Goal: Task Accomplishment & Management: Manage account settings

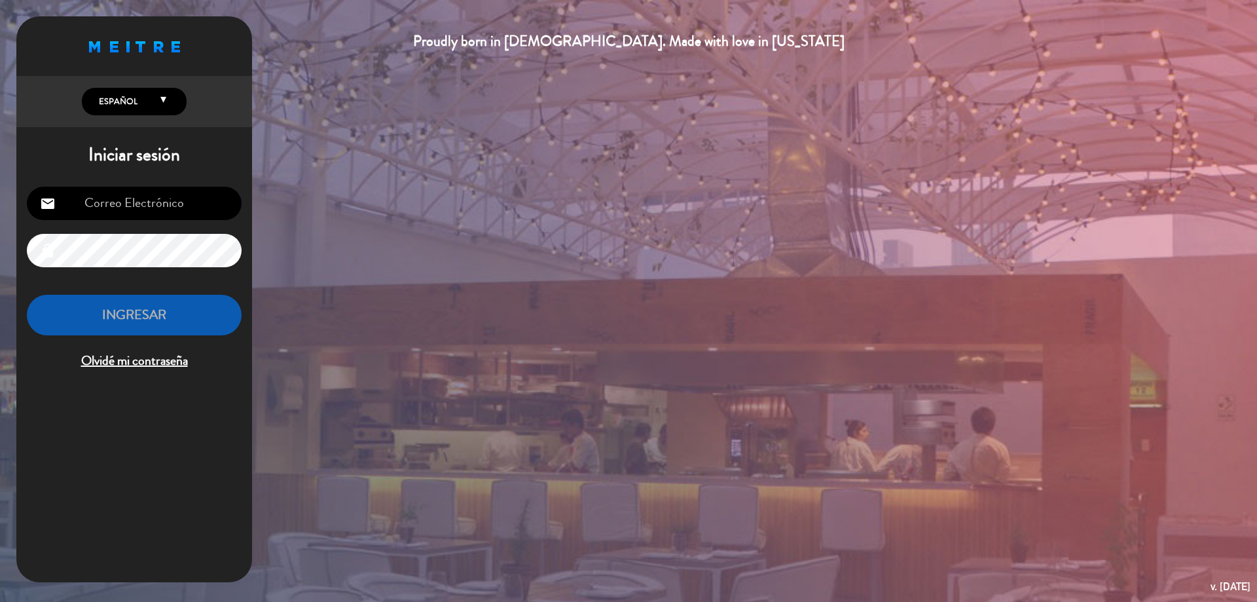
type input "[EMAIL_ADDRESS][DOMAIN_NAME]"
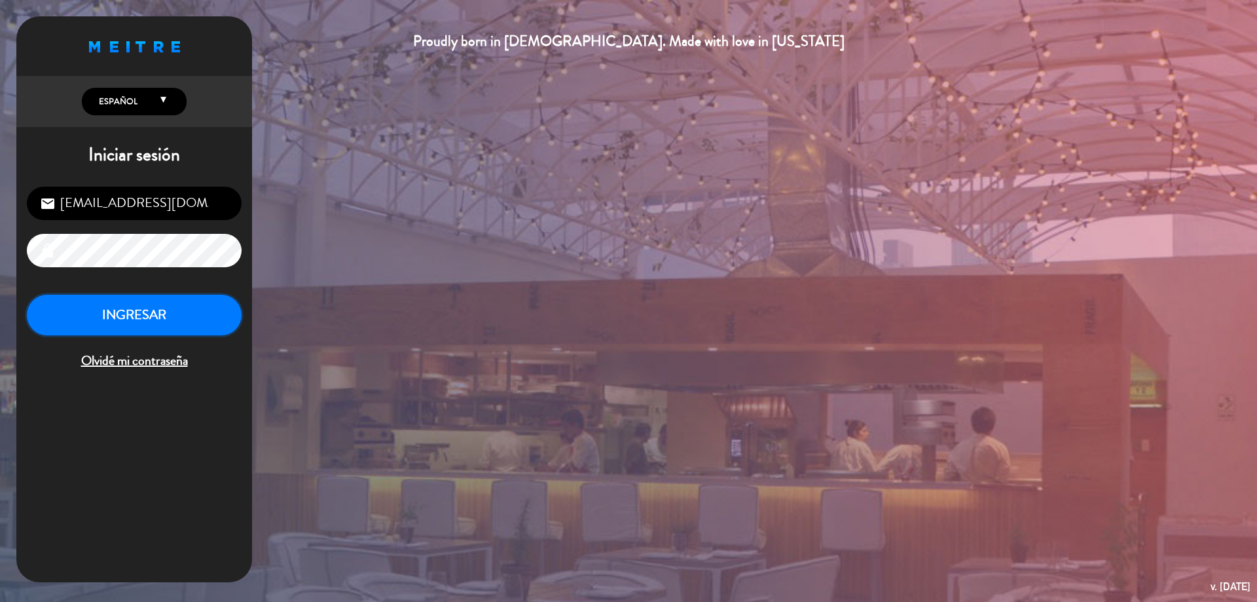
click at [192, 318] on button "INGRESAR" at bounding box center [134, 315] width 215 height 41
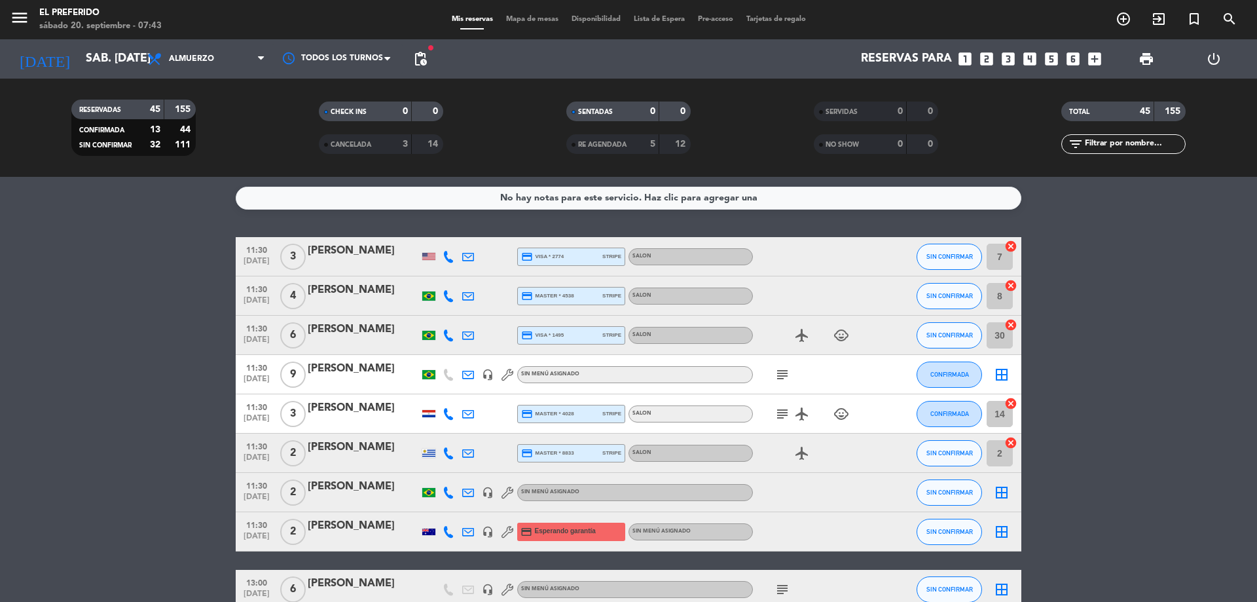
click at [784, 373] on icon "subject" at bounding box center [782, 375] width 16 height 16
click at [791, 417] on span "subject" at bounding box center [783, 414] width 20 height 16
click at [784, 417] on icon "subject" at bounding box center [782, 414] width 16 height 16
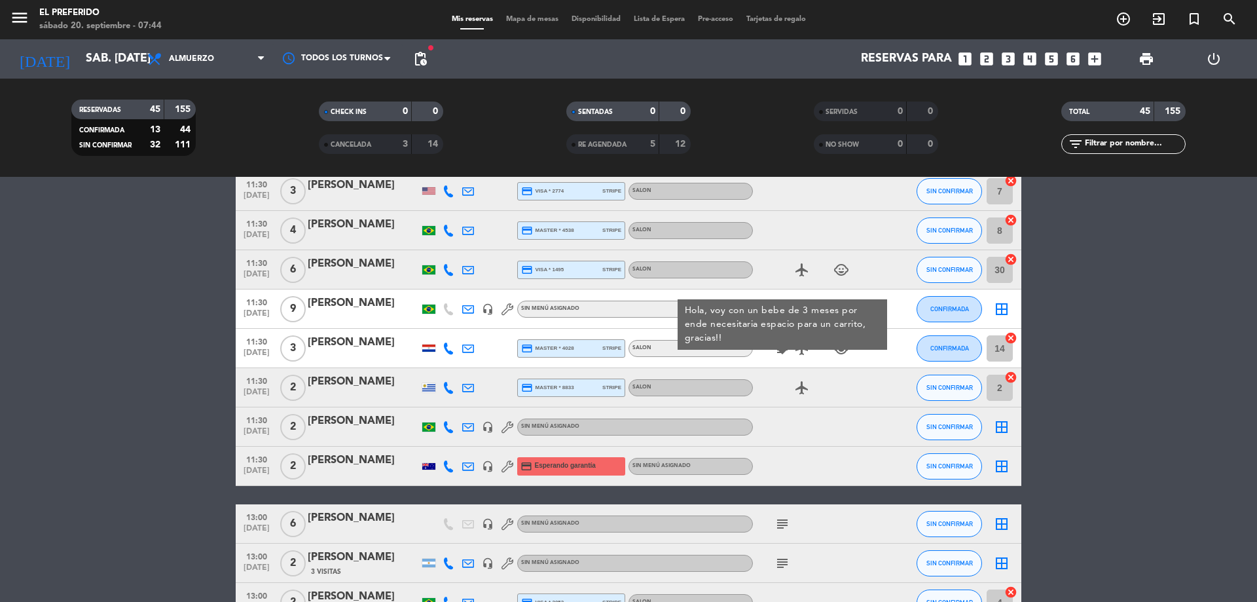
scroll to position [131, 0]
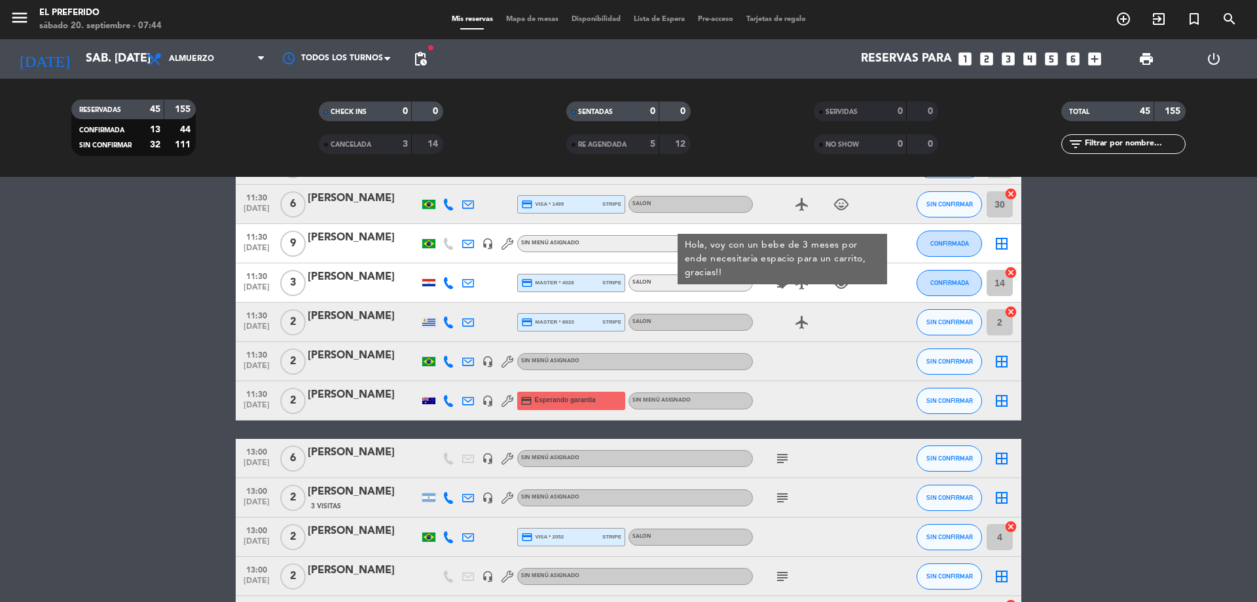
click at [781, 454] on icon "subject" at bounding box center [782, 458] width 16 height 16
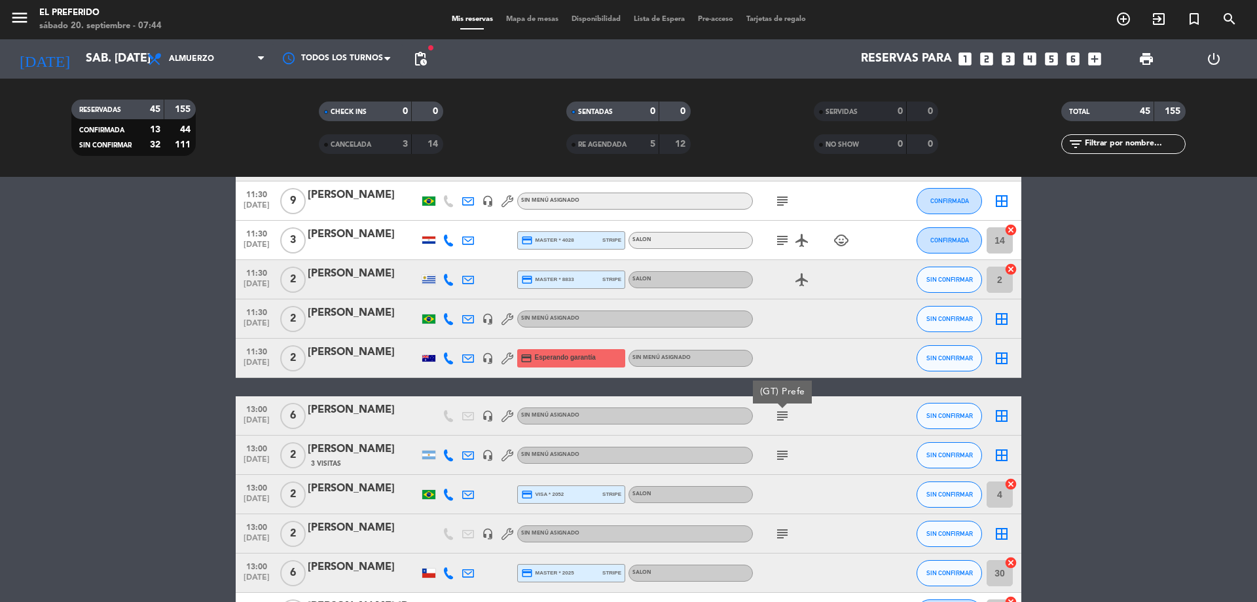
scroll to position [196, 0]
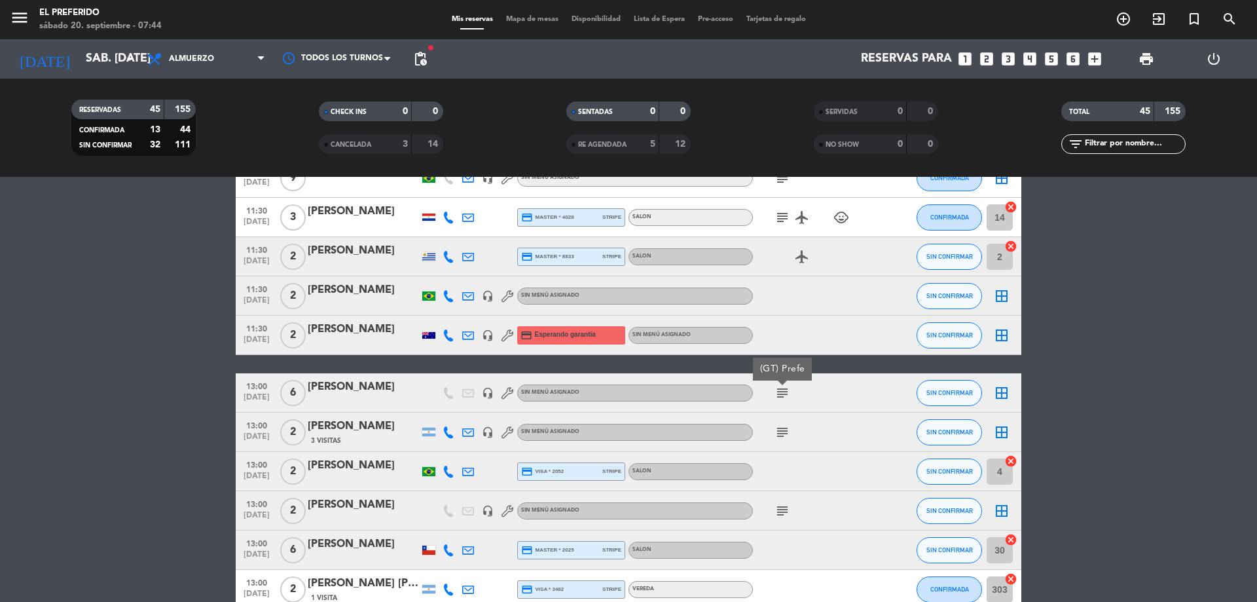
click at [781, 431] on icon "subject" at bounding box center [782, 432] width 16 height 16
click at [776, 512] on icon "subject" at bounding box center [782, 511] width 16 height 16
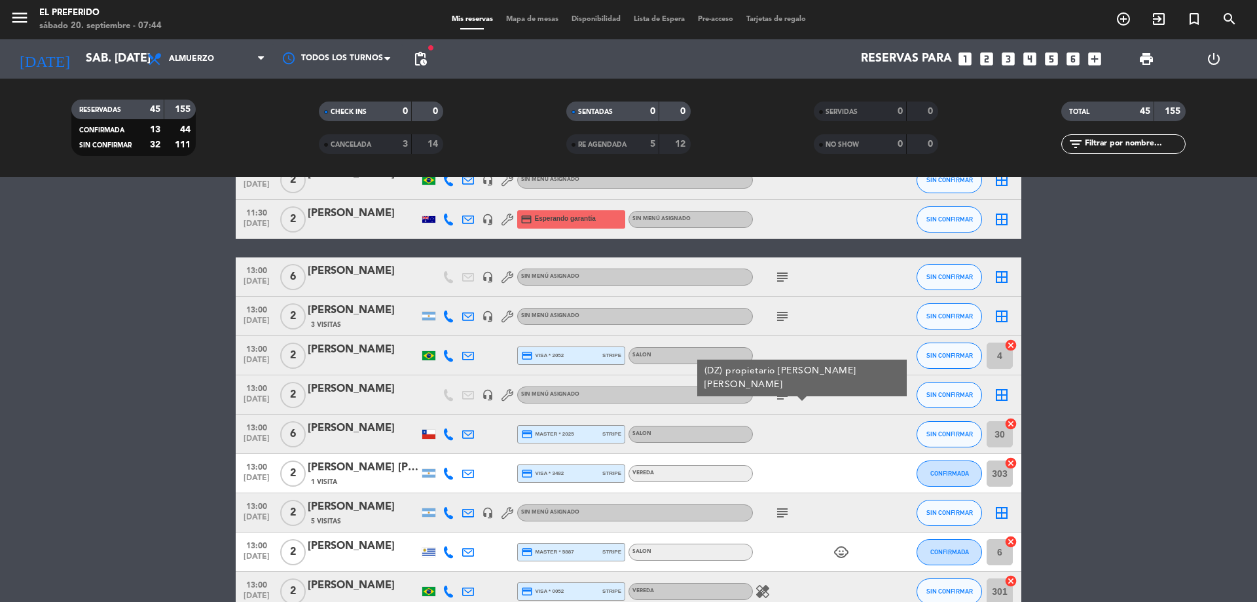
scroll to position [327, 0]
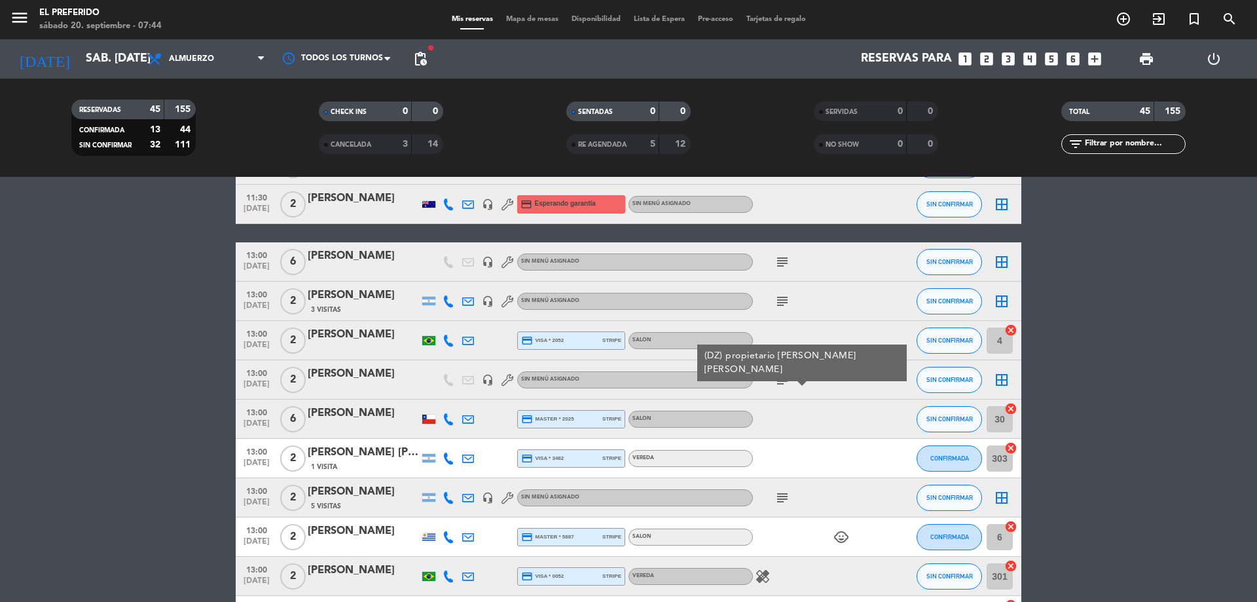
click at [787, 494] on icon "subject" at bounding box center [782, 498] width 16 height 16
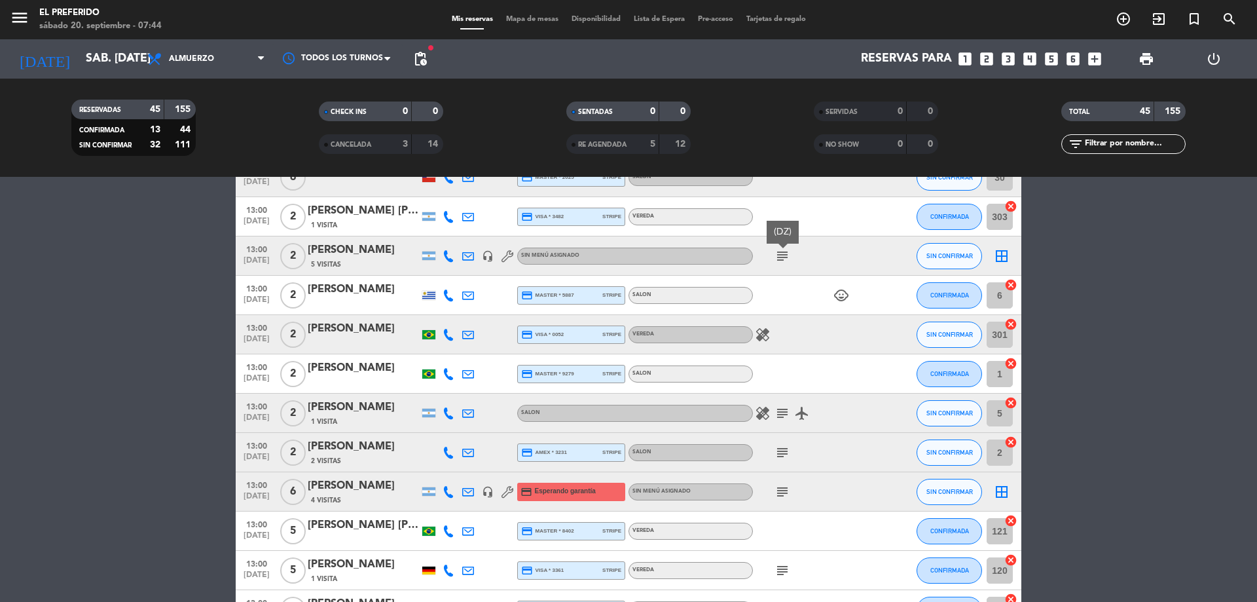
scroll to position [589, 0]
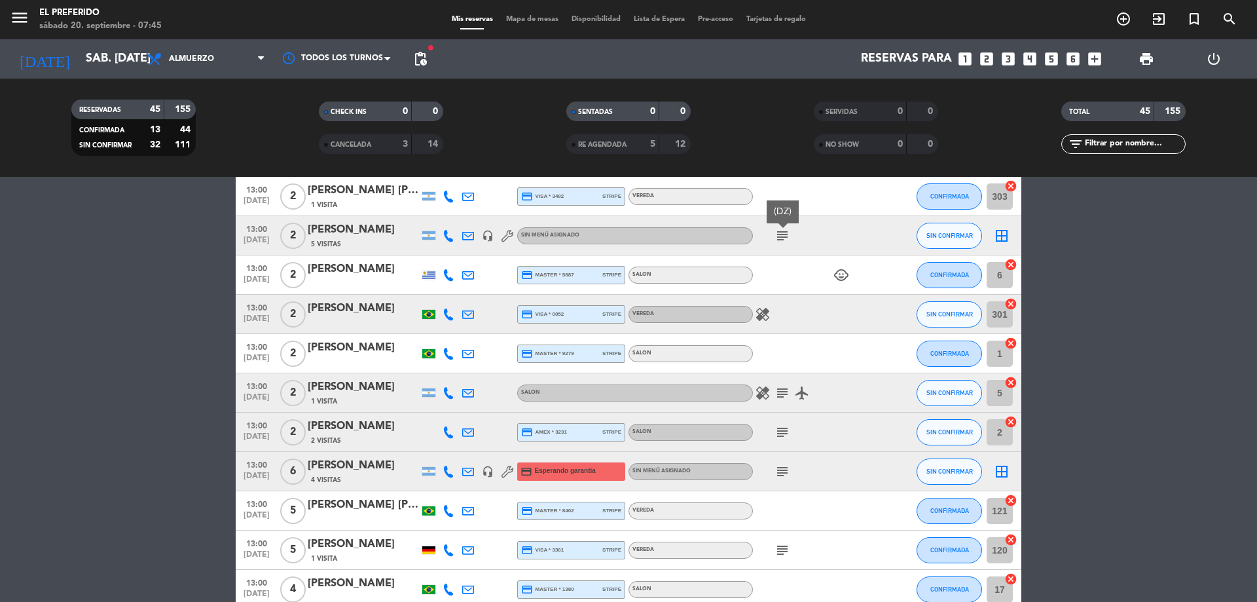
click at [777, 396] on icon "subject" at bounding box center [782, 393] width 16 height 16
click at [783, 432] on icon "subject" at bounding box center [782, 432] width 16 height 16
click at [782, 468] on icon "subject" at bounding box center [782, 472] width 16 height 16
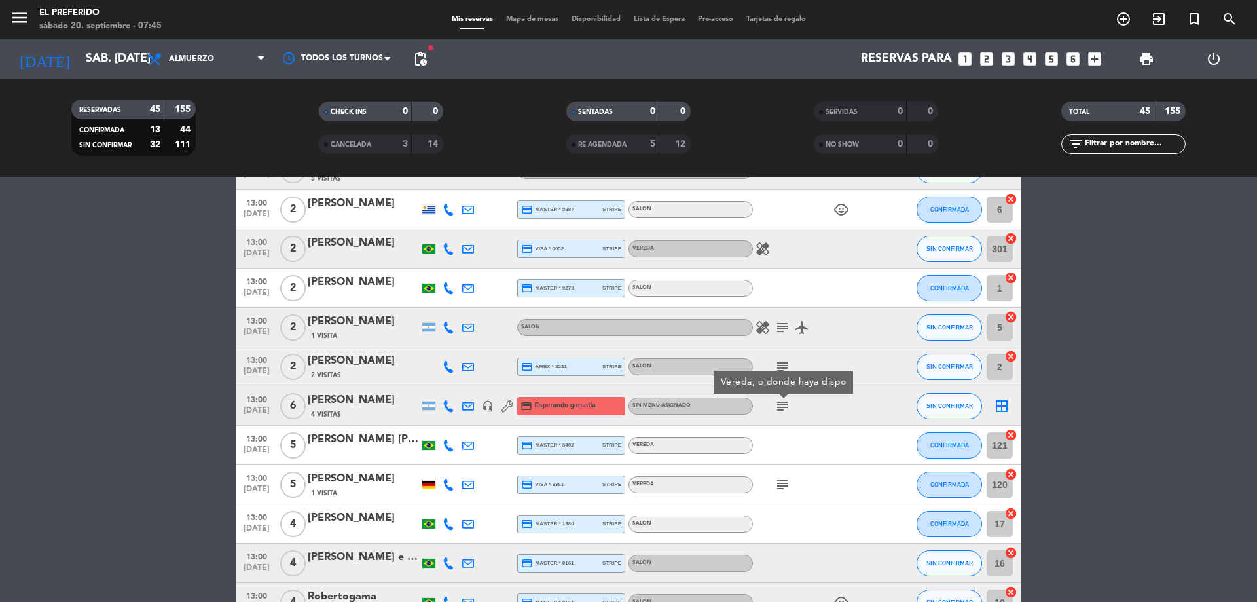
click at [778, 482] on icon "subject" at bounding box center [782, 485] width 16 height 16
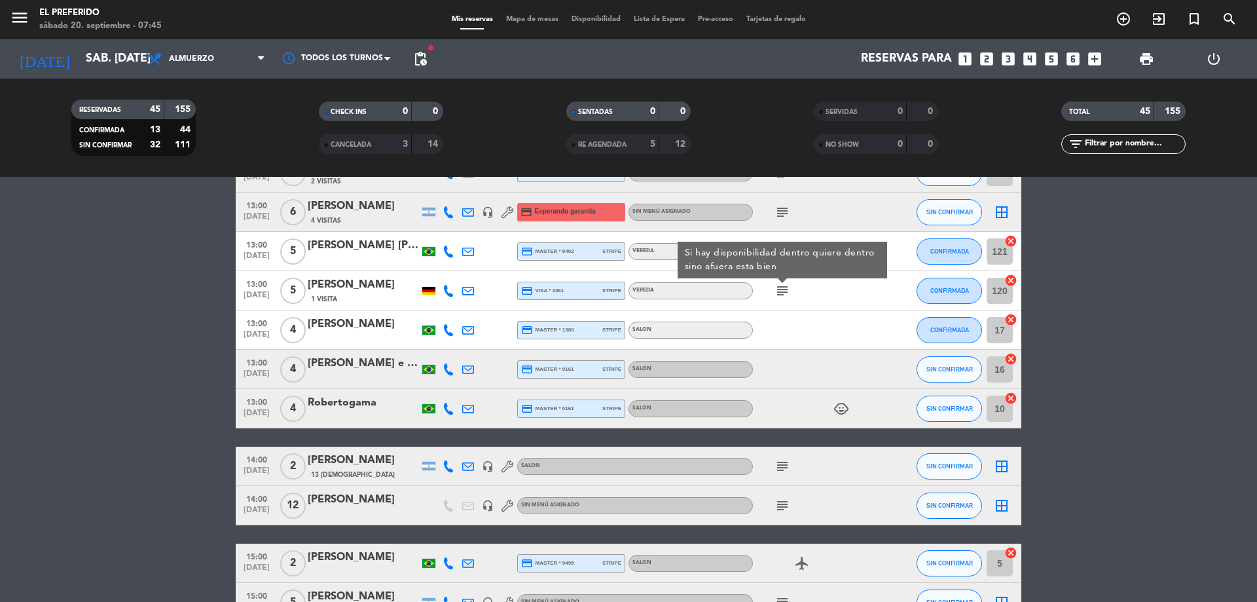
scroll to position [851, 0]
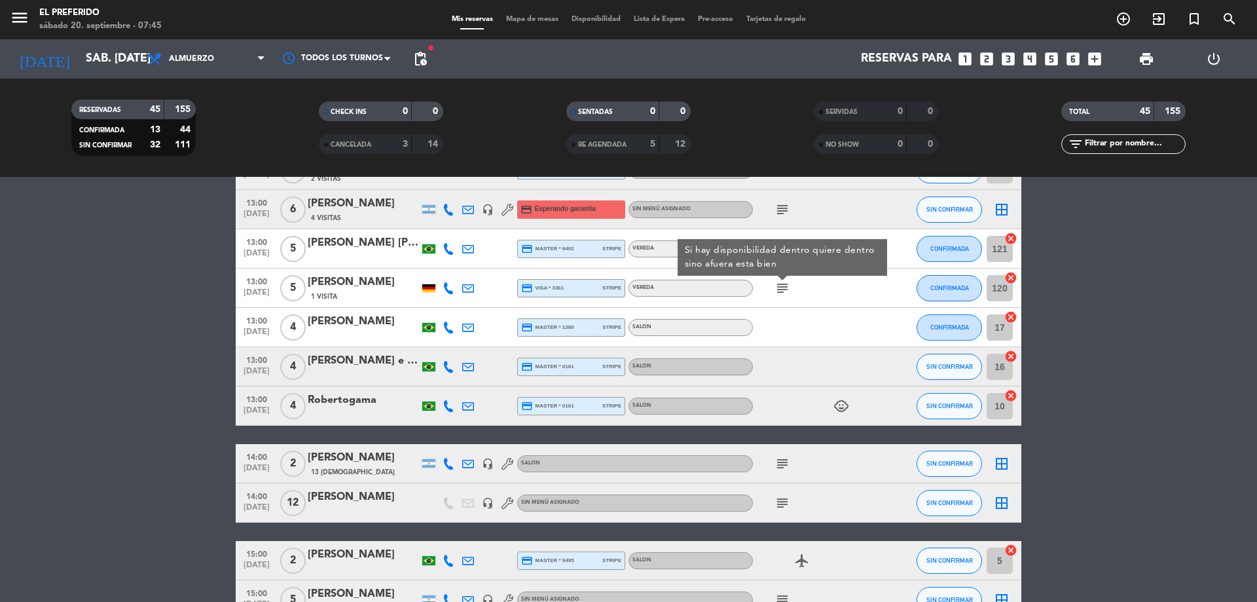
click at [786, 465] on icon "subject" at bounding box center [782, 464] width 16 height 16
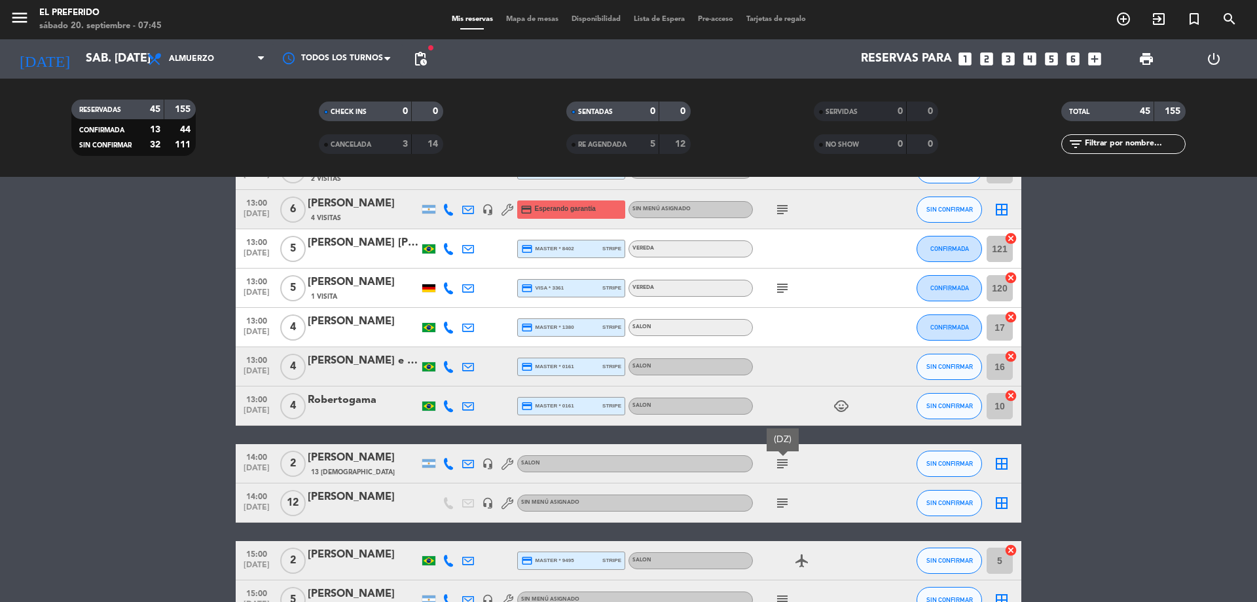
click at [785, 500] on icon "subject" at bounding box center [782, 503] width 16 height 16
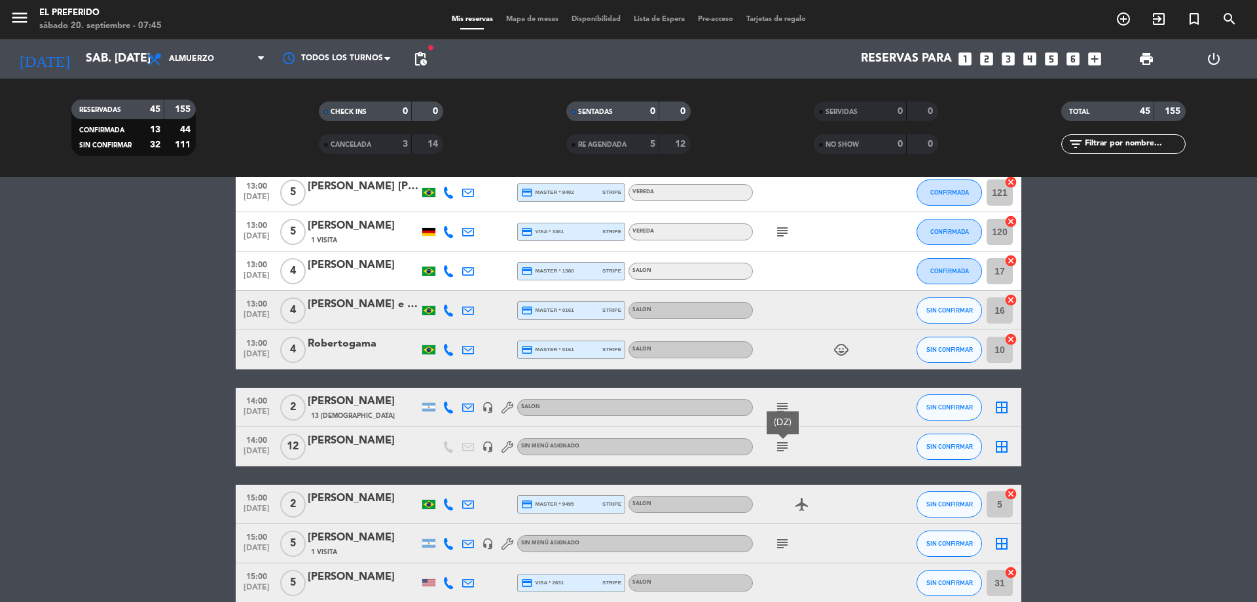
scroll to position [982, 0]
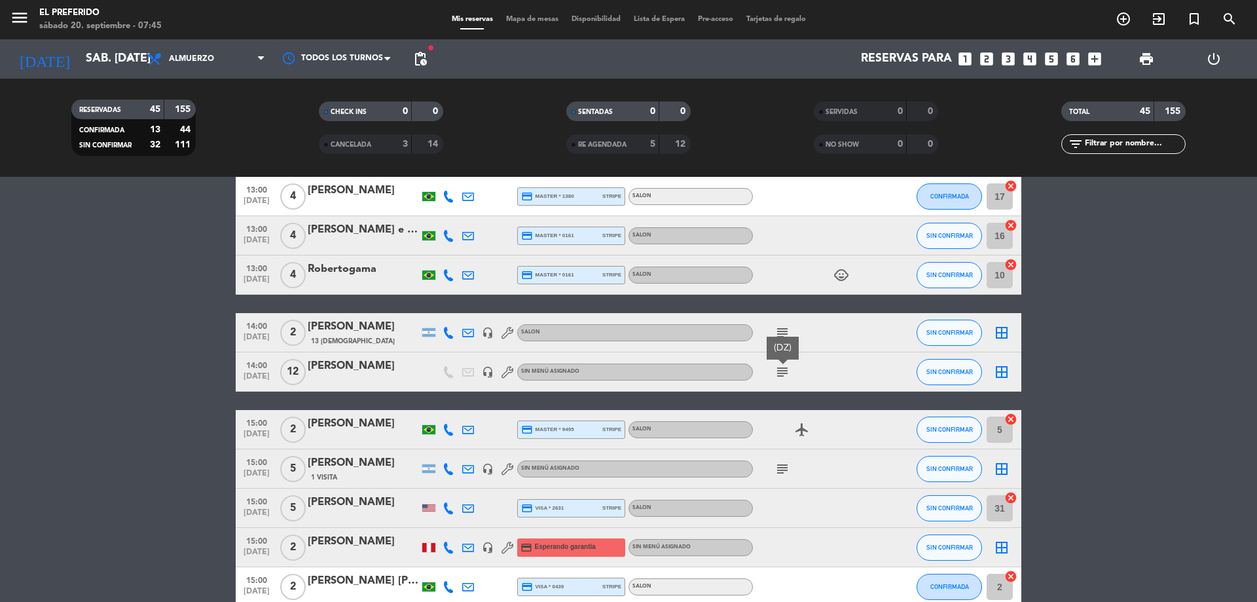
click at [781, 471] on icon "subject" at bounding box center [782, 469] width 16 height 16
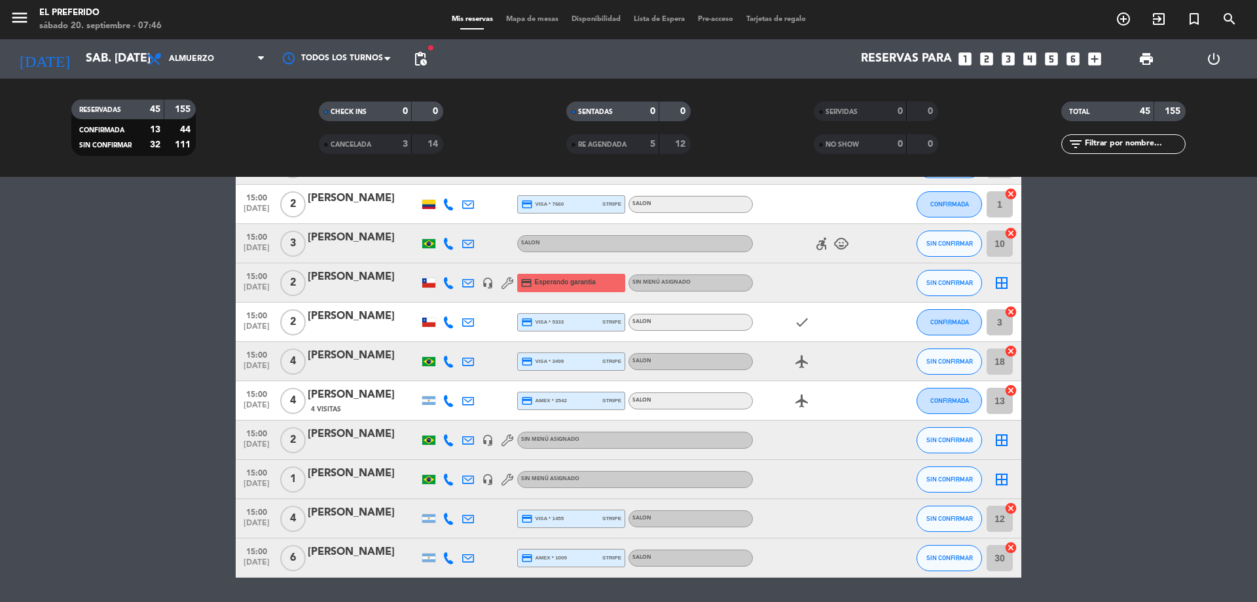
scroll to position [1506, 0]
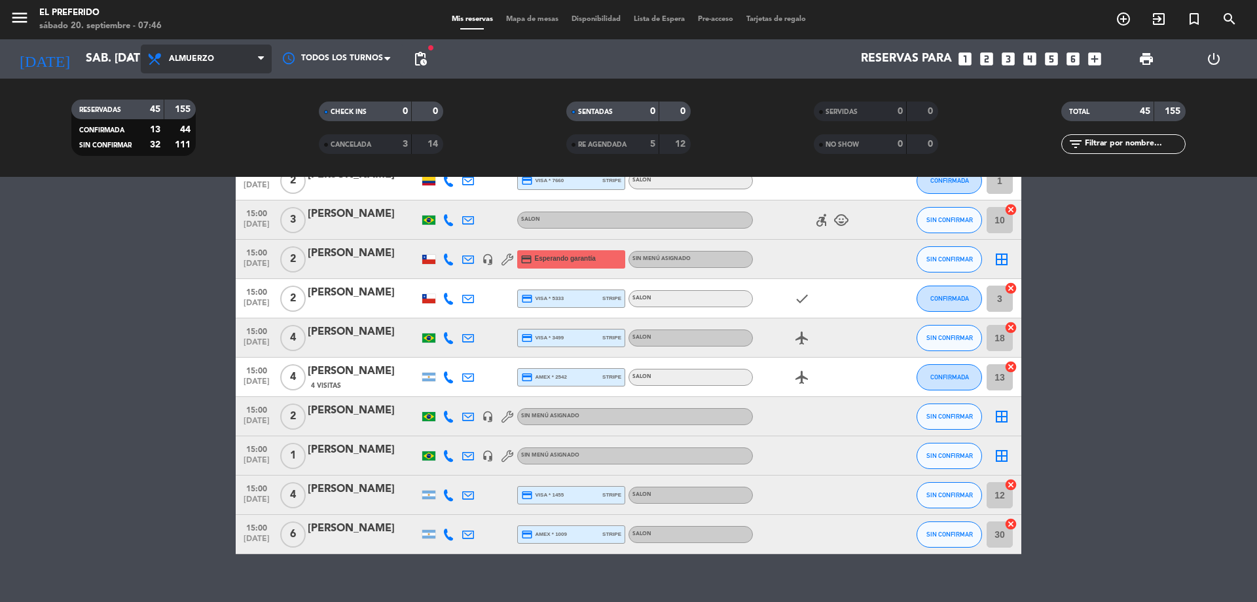
drag, startPoint x: 241, startPoint y: 59, endPoint x: 245, endPoint y: 117, distance: 58.4
click at [240, 59] on span "Almuerzo" at bounding box center [206, 59] width 131 height 29
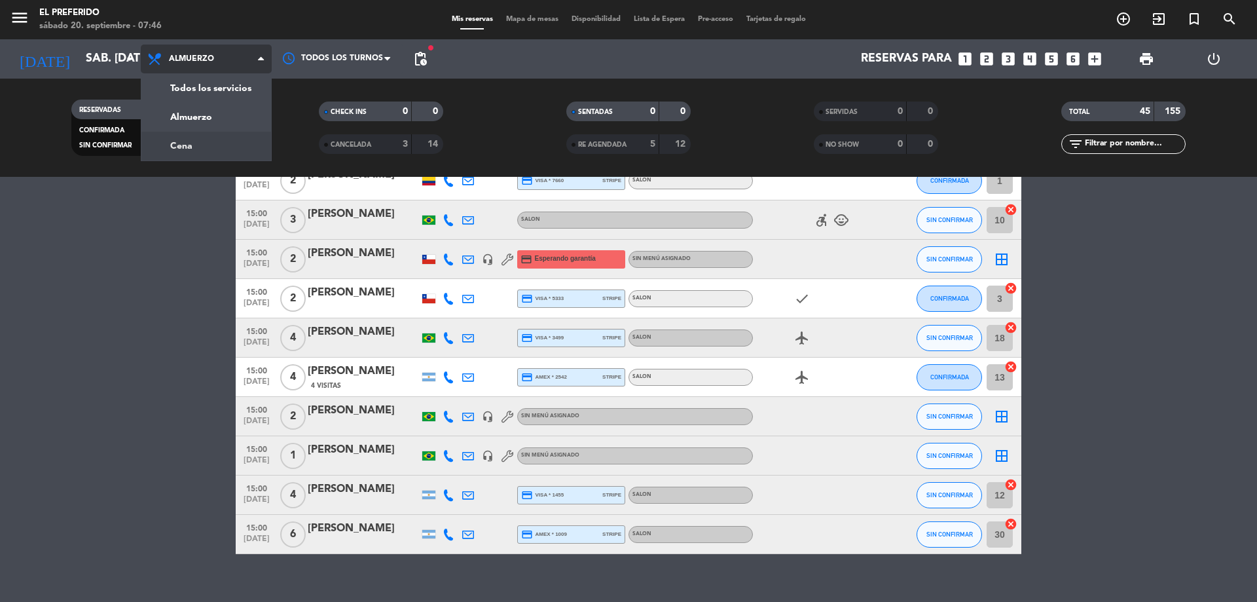
click at [226, 143] on div "menu El Preferido sábado 20. septiembre - 07:46 Mis reservas Mapa de mesas Disp…" at bounding box center [628, 88] width 1257 height 177
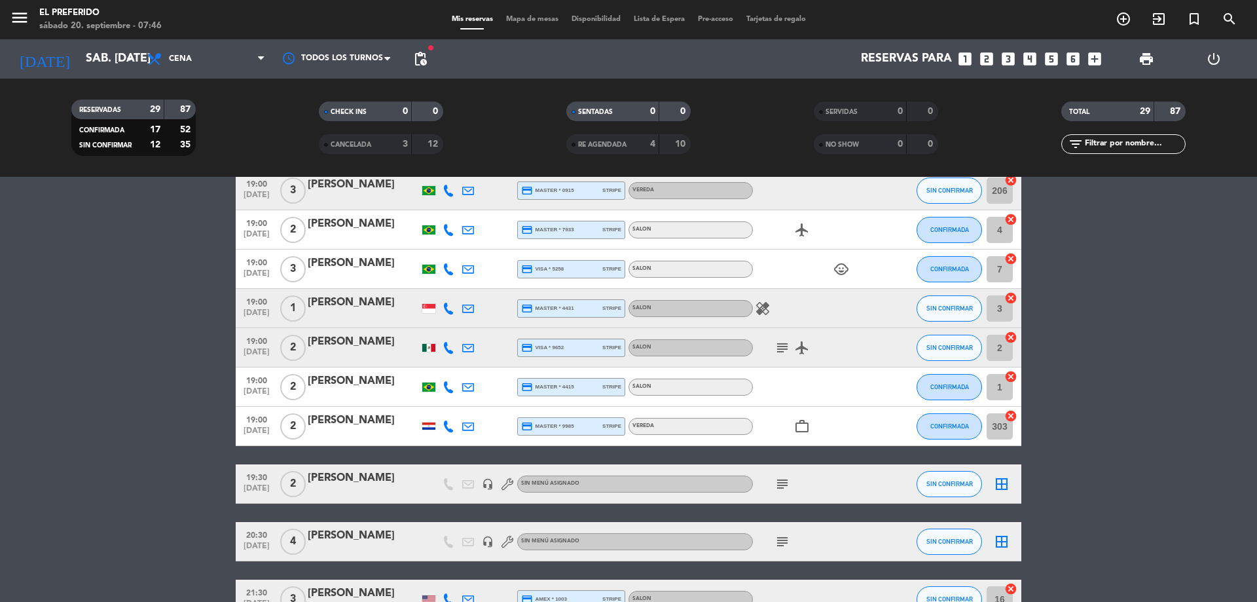
scroll to position [0, 0]
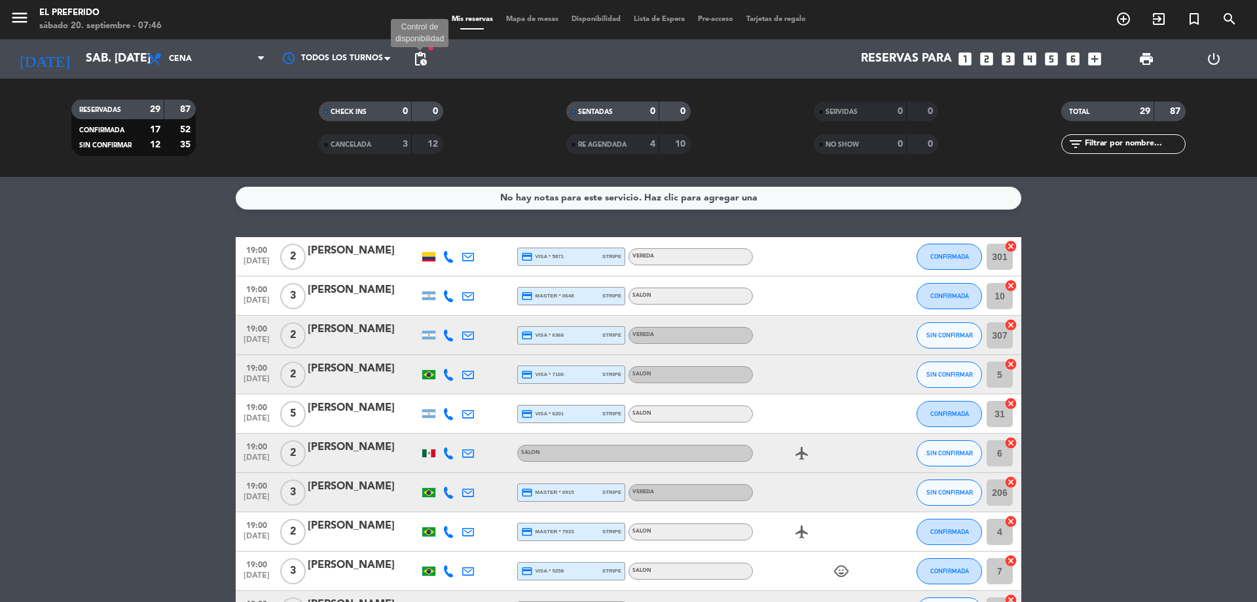
click at [426, 62] on span "pending_actions" at bounding box center [420, 59] width 16 height 16
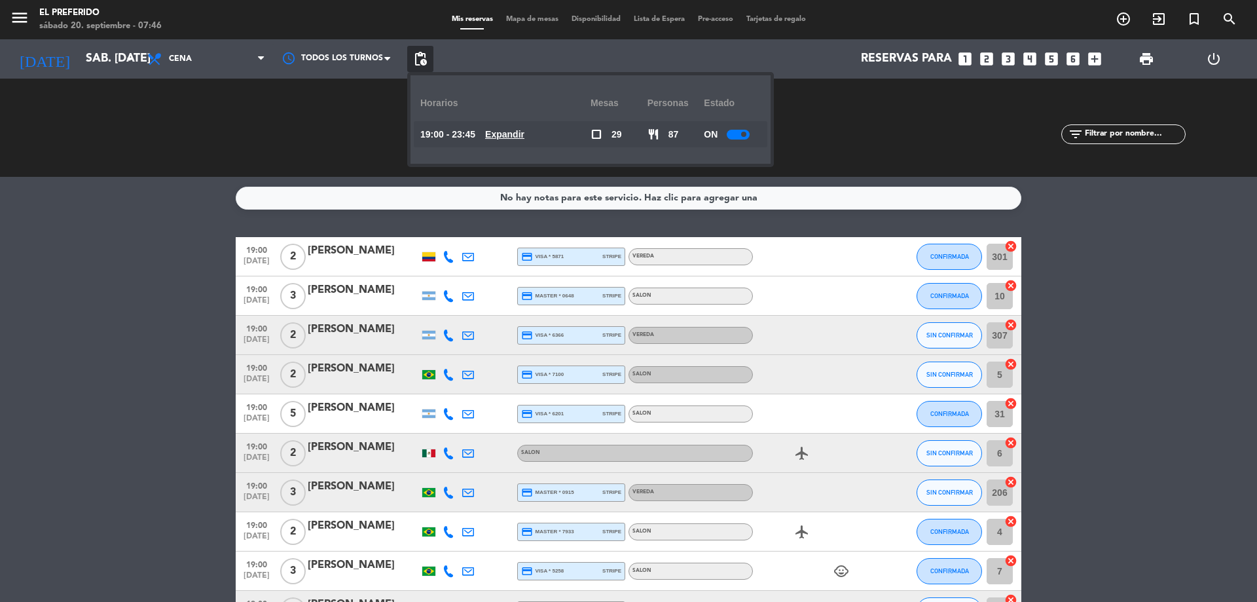
click at [512, 134] on u "Expandir" at bounding box center [504, 134] width 39 height 10
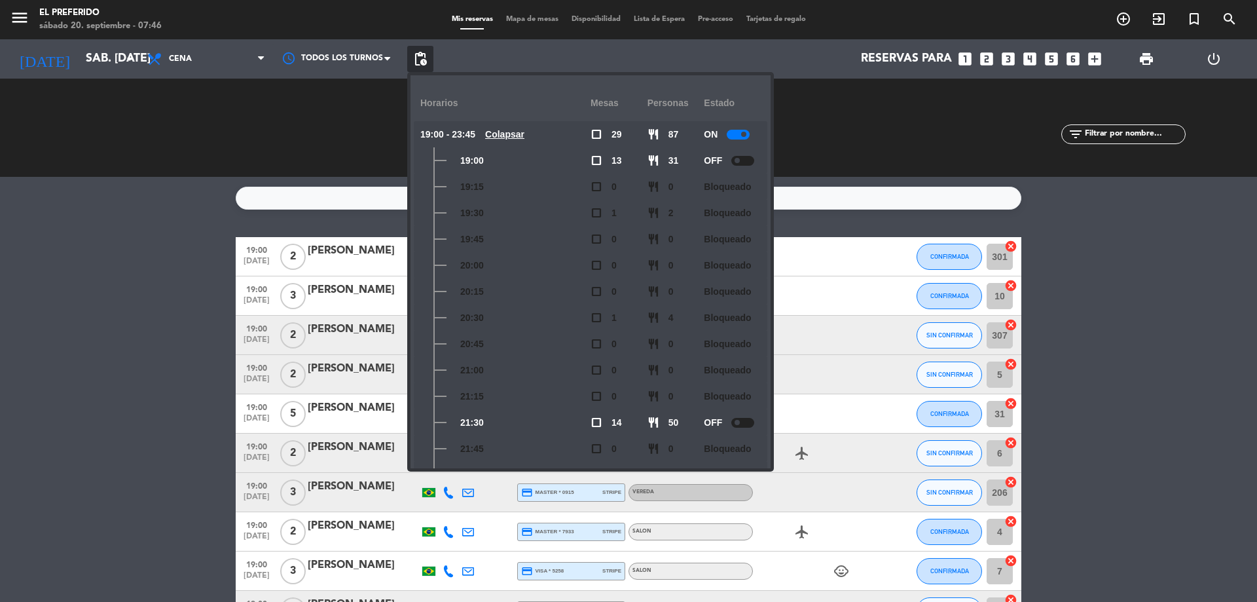
click at [748, 156] on div at bounding box center [742, 161] width 23 height 10
click at [743, 419] on div at bounding box center [742, 423] width 23 height 10
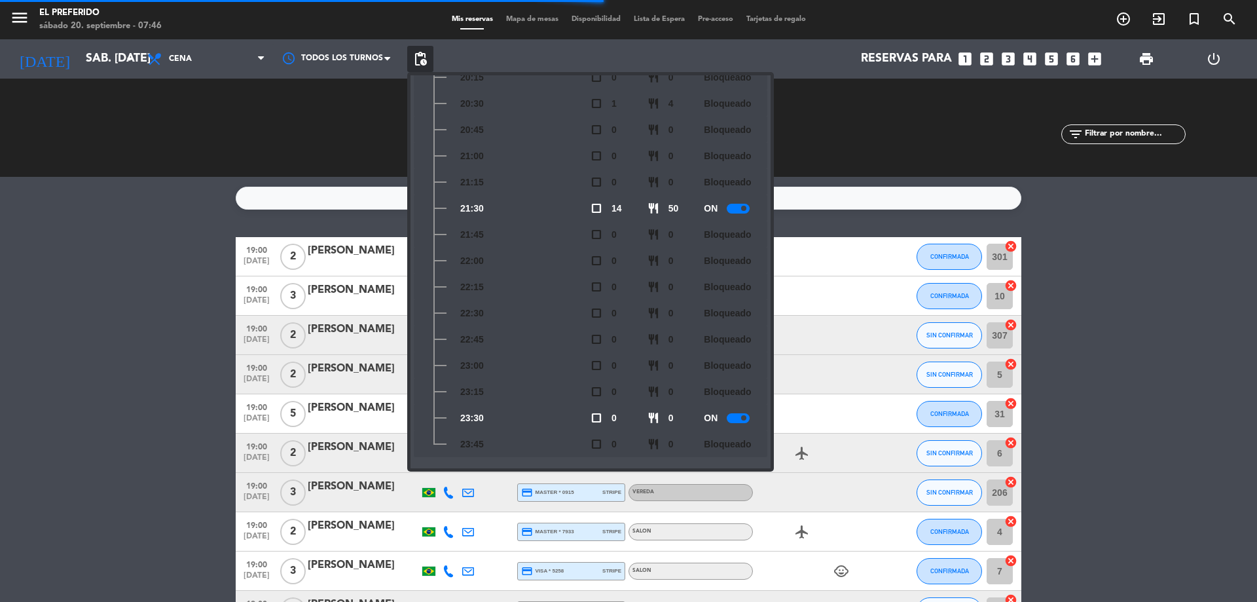
scroll to position [219, 0]
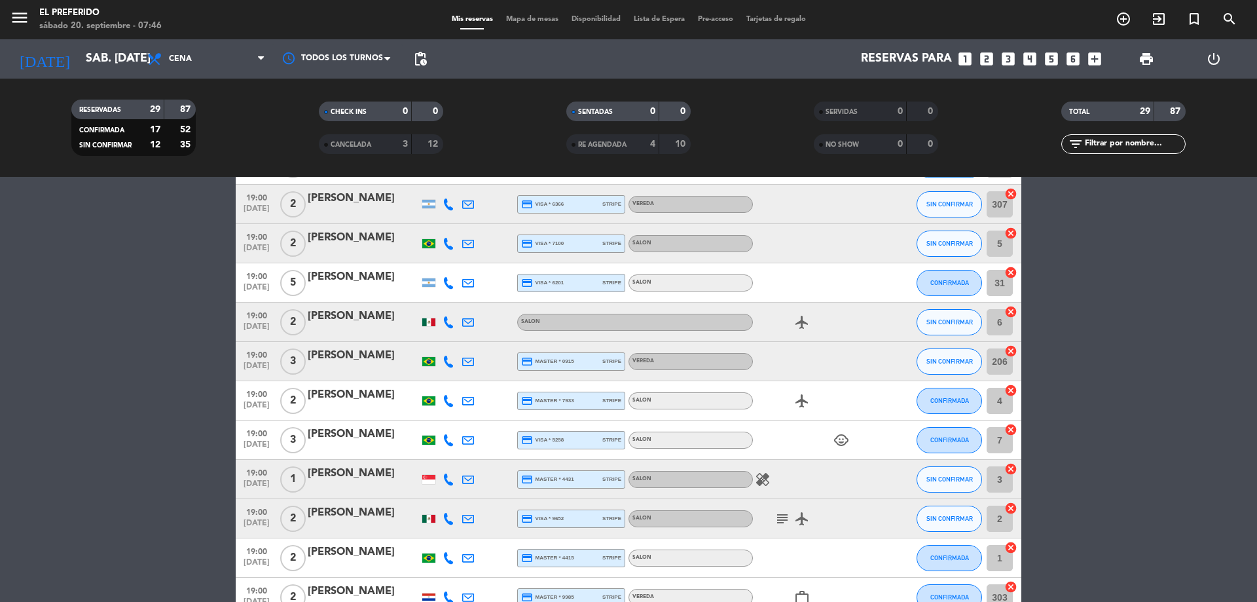
scroll to position [327, 0]
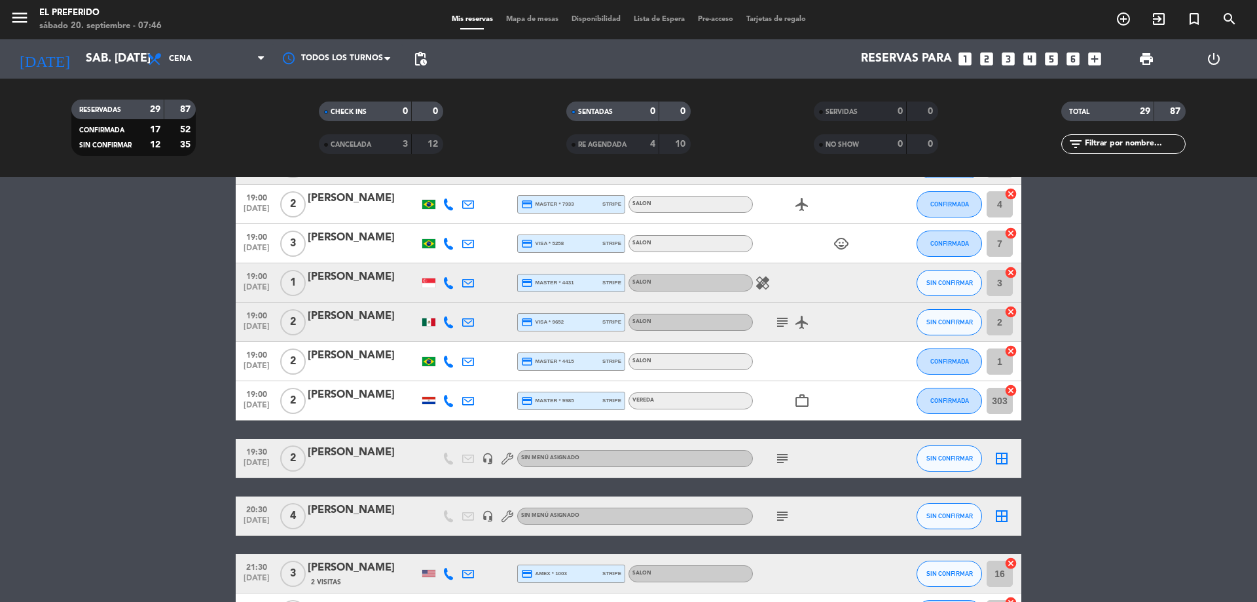
click at [437, 284] on div at bounding box center [429, 282] width 20 height 39
click at [431, 285] on div at bounding box center [428, 282] width 13 height 9
click at [780, 461] on icon "subject" at bounding box center [782, 458] width 16 height 16
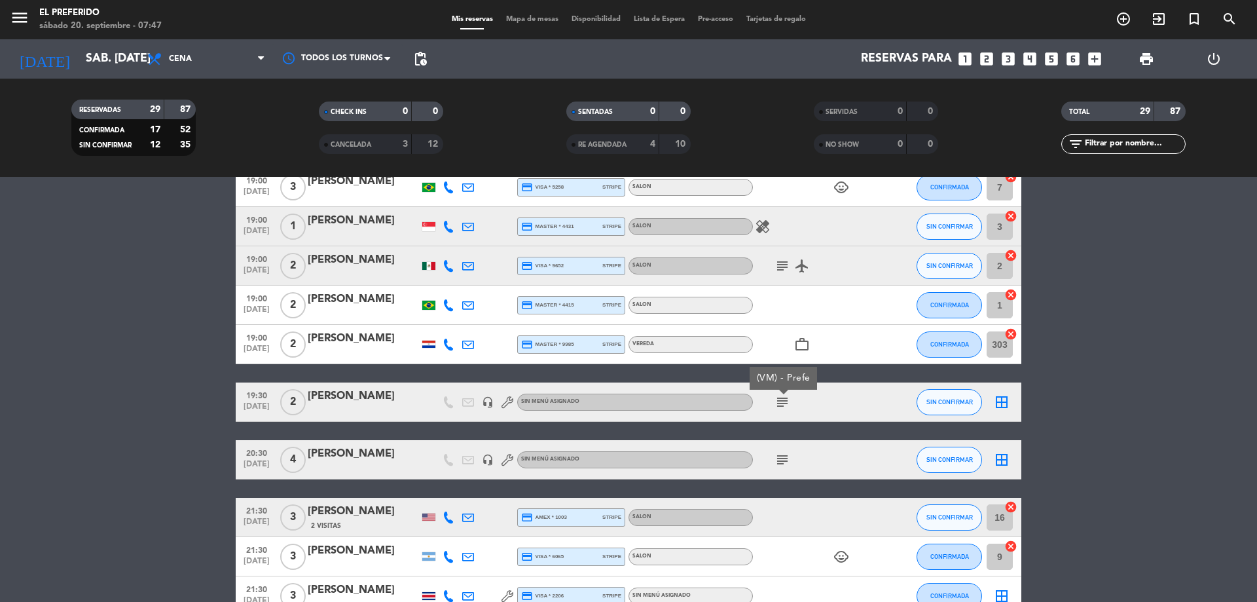
scroll to position [458, 0]
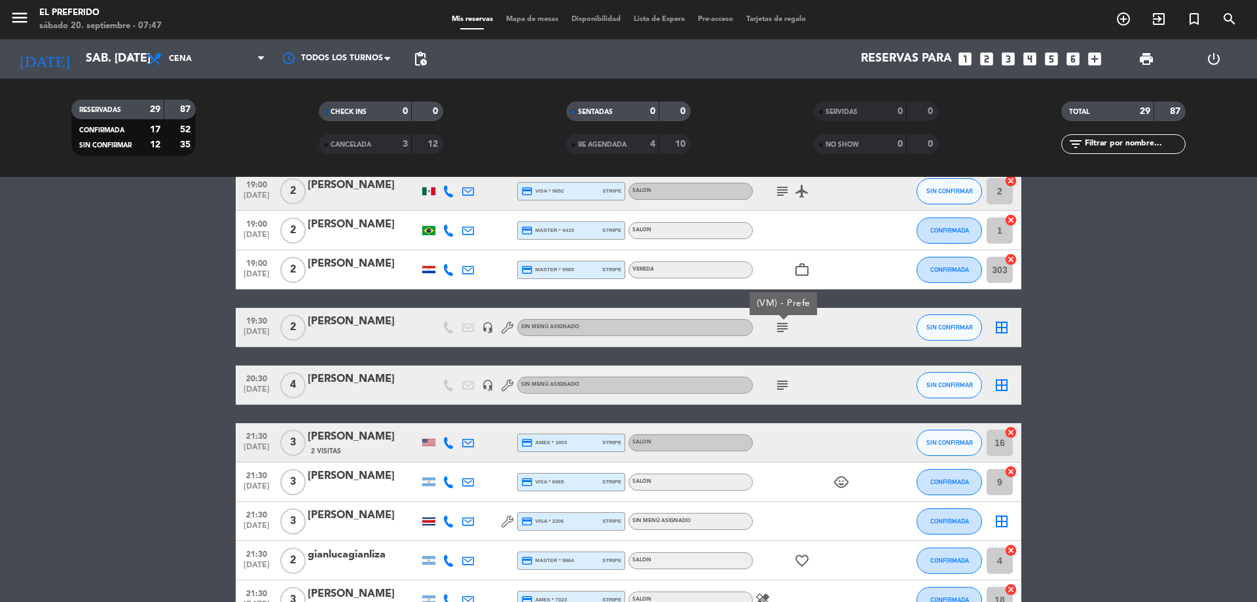
click at [410, 322] on div "[PERSON_NAME]" at bounding box center [363, 321] width 111 height 17
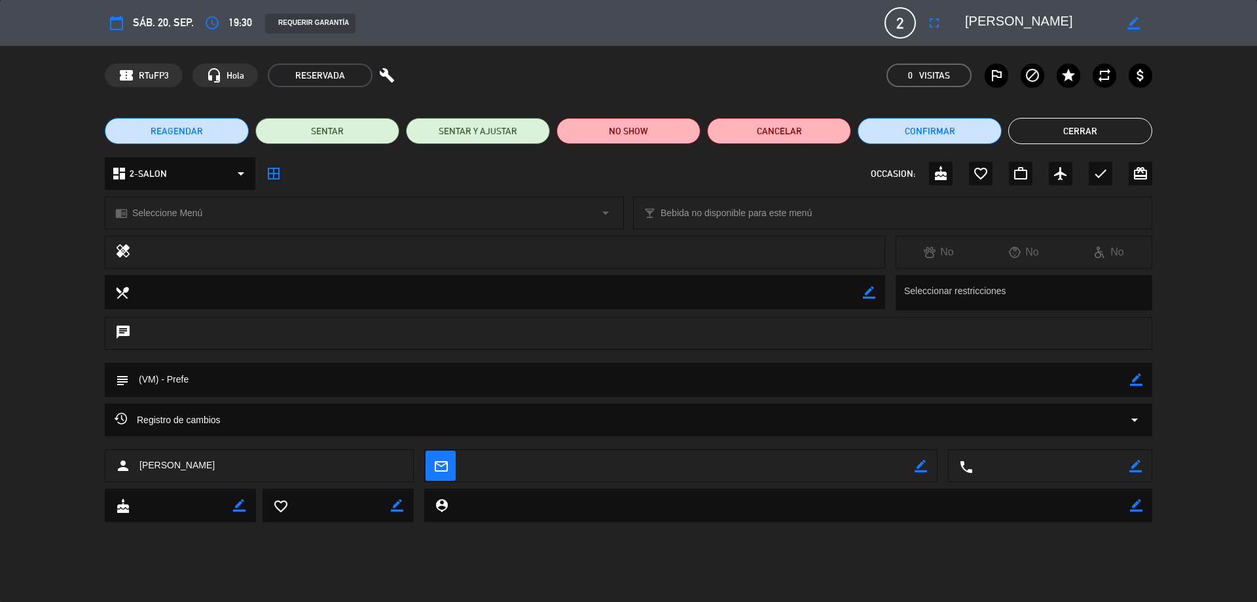
drag, startPoint x: 1036, startPoint y: 123, endPoint x: 1023, endPoint y: 151, distance: 30.2
click at [1036, 124] on button "Cerrar" at bounding box center [1080, 131] width 144 height 26
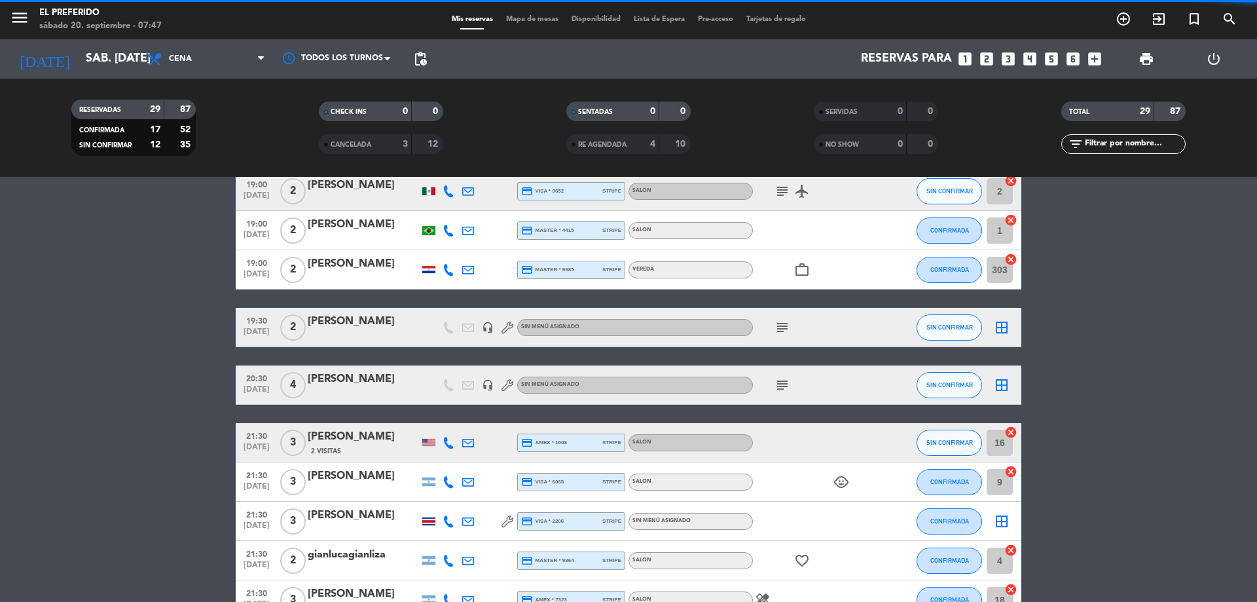
click at [784, 385] on icon "subject" at bounding box center [782, 385] width 16 height 16
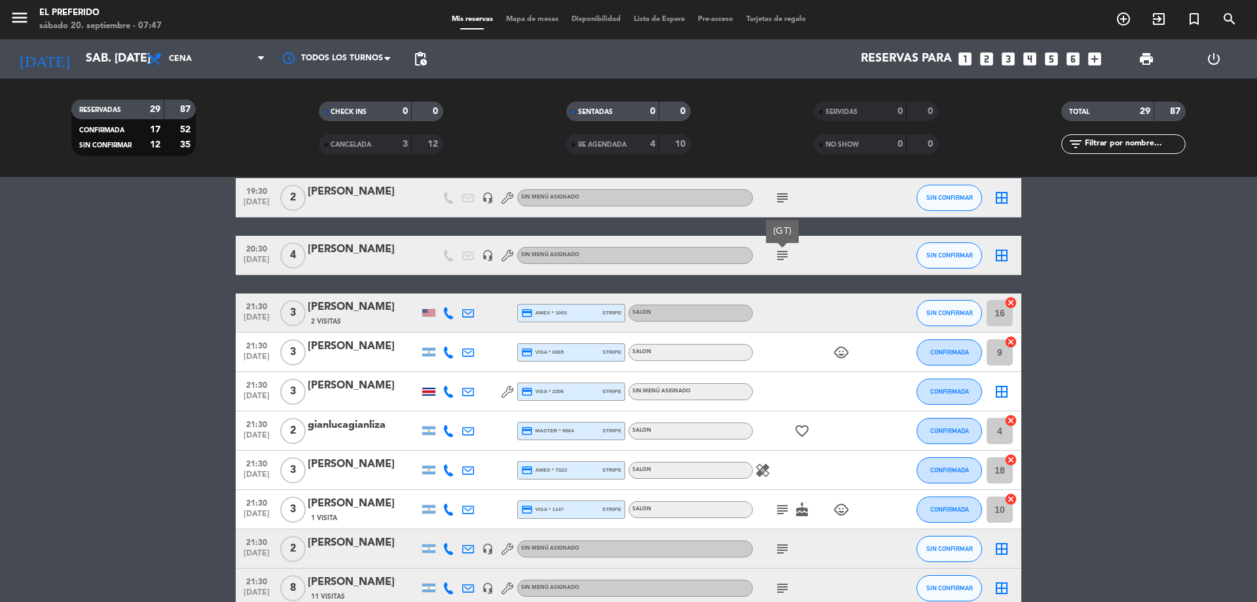
scroll to position [589, 0]
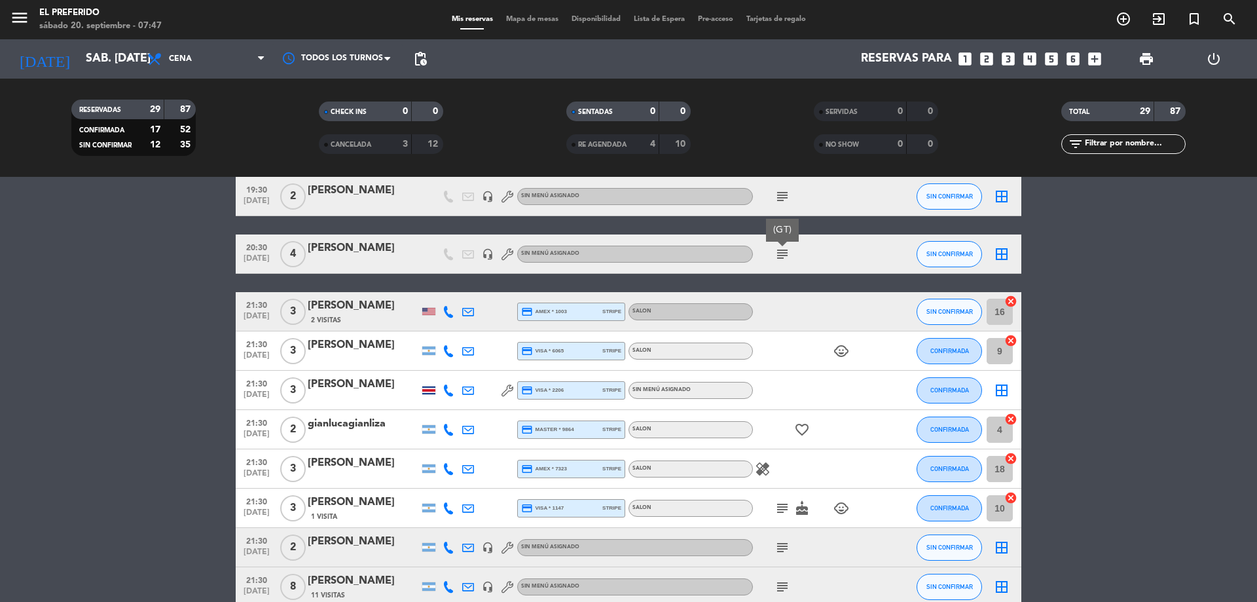
click at [780, 503] on icon "subject" at bounding box center [782, 508] width 16 height 16
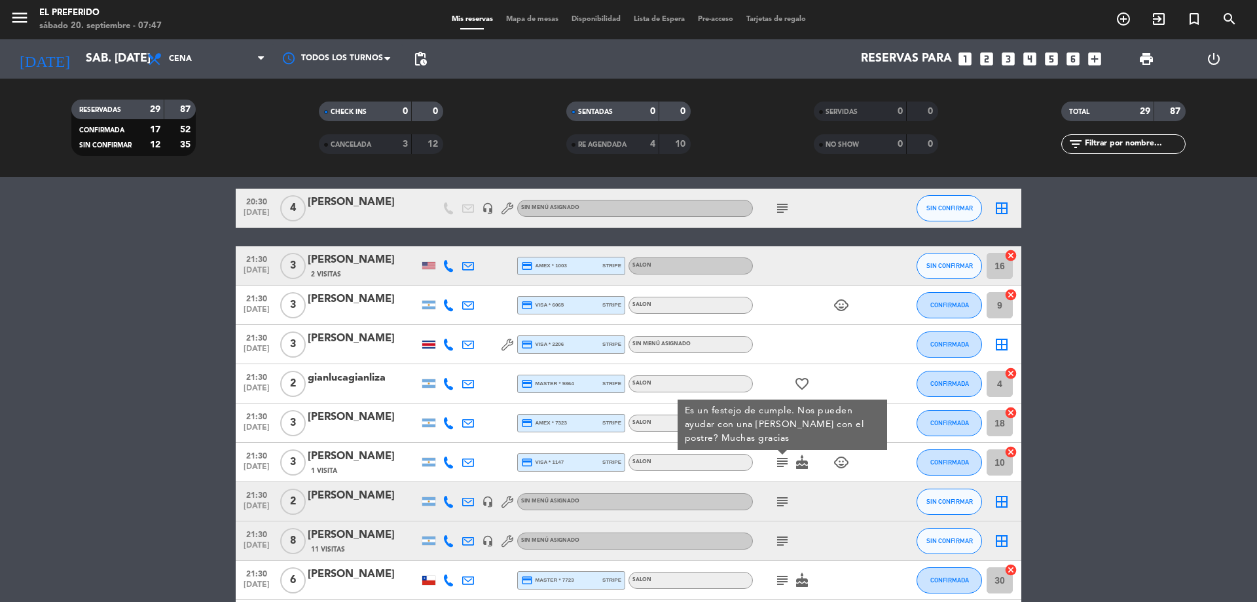
scroll to position [655, 0]
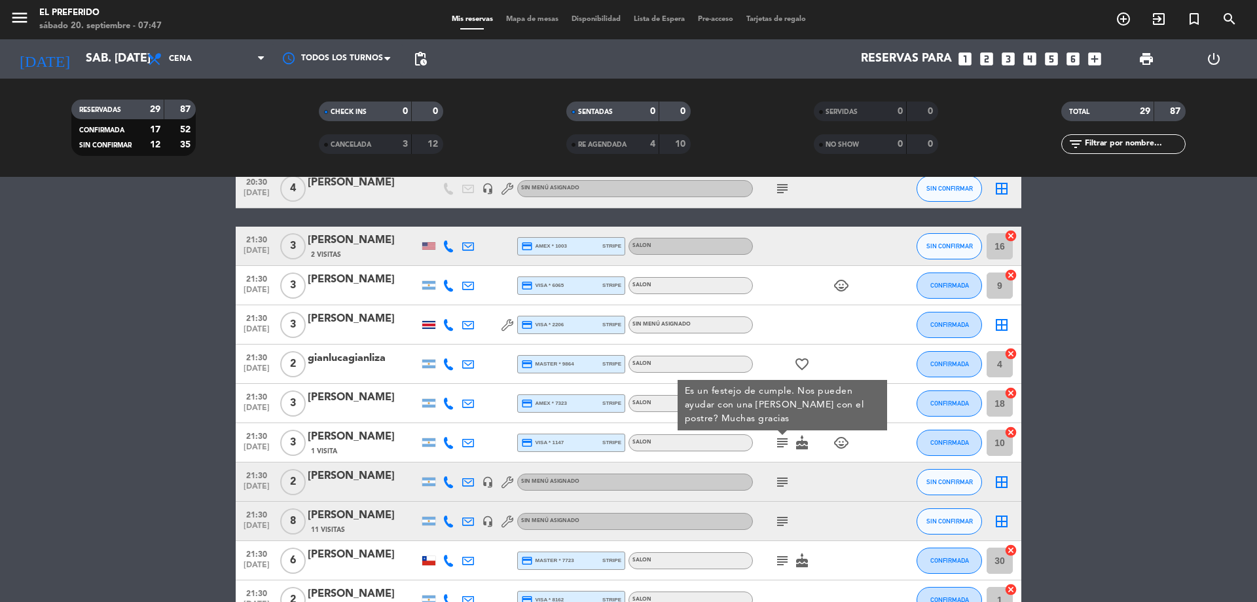
click at [784, 484] on icon "subject" at bounding box center [782, 482] width 16 height 16
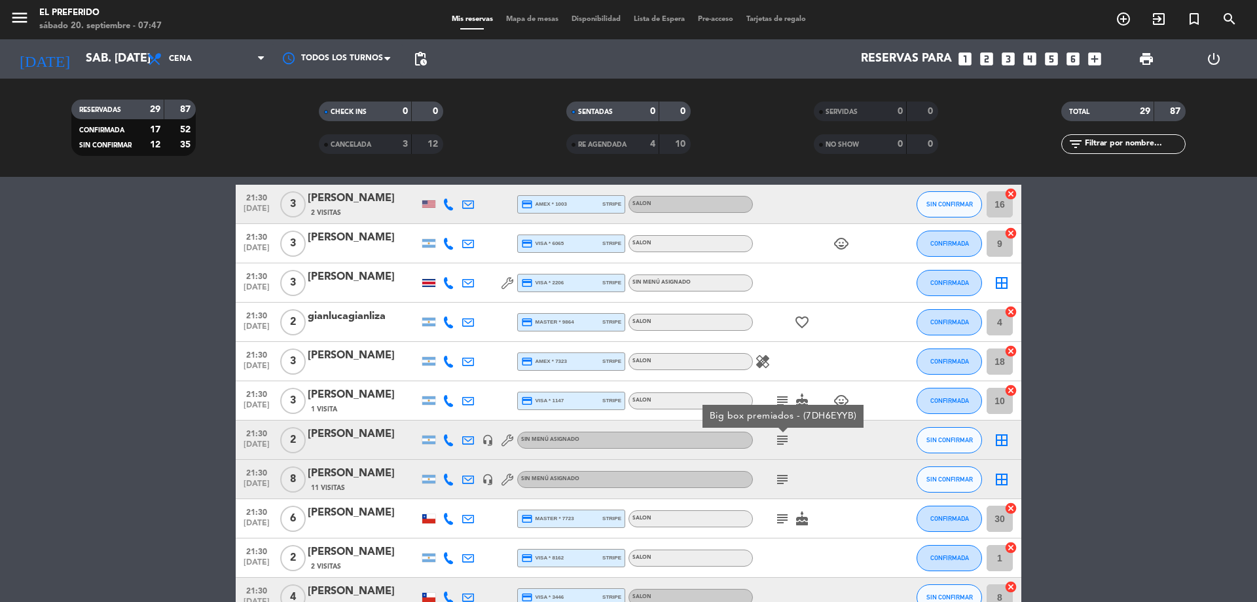
scroll to position [720, 0]
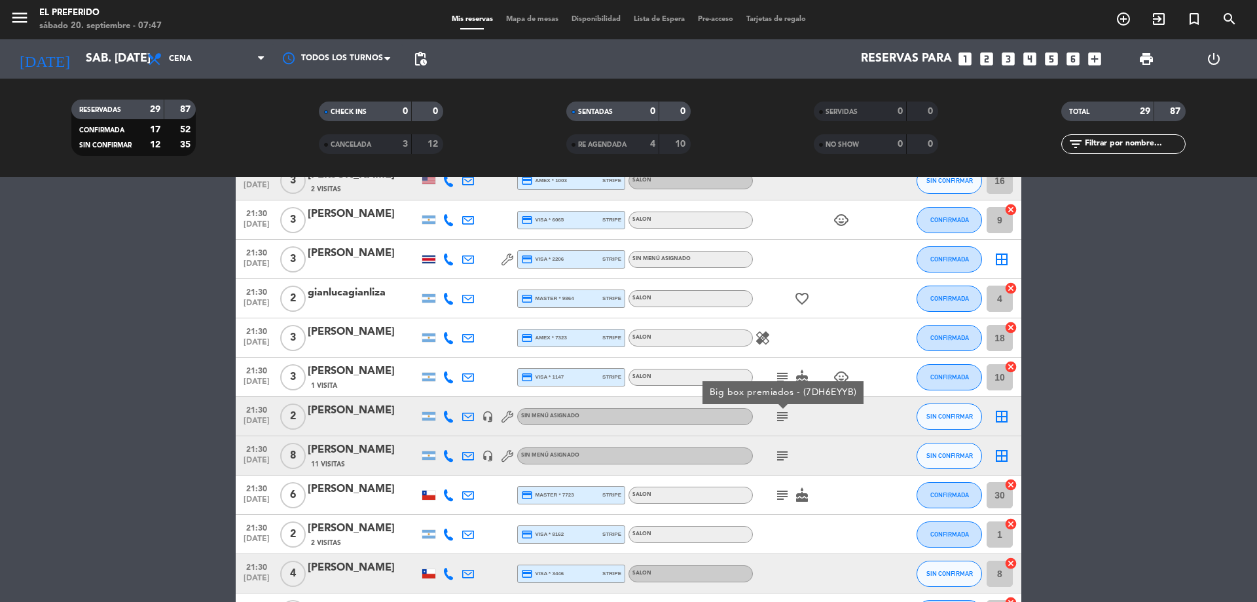
click at [786, 457] on icon "subject" at bounding box center [782, 456] width 16 height 16
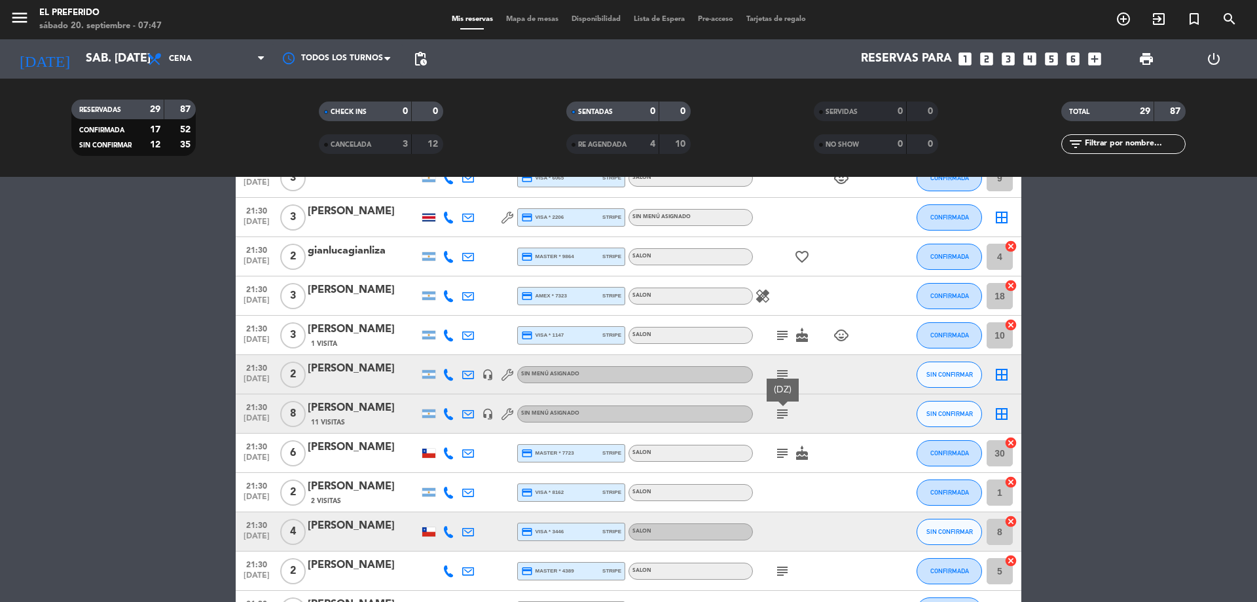
scroll to position [786, 0]
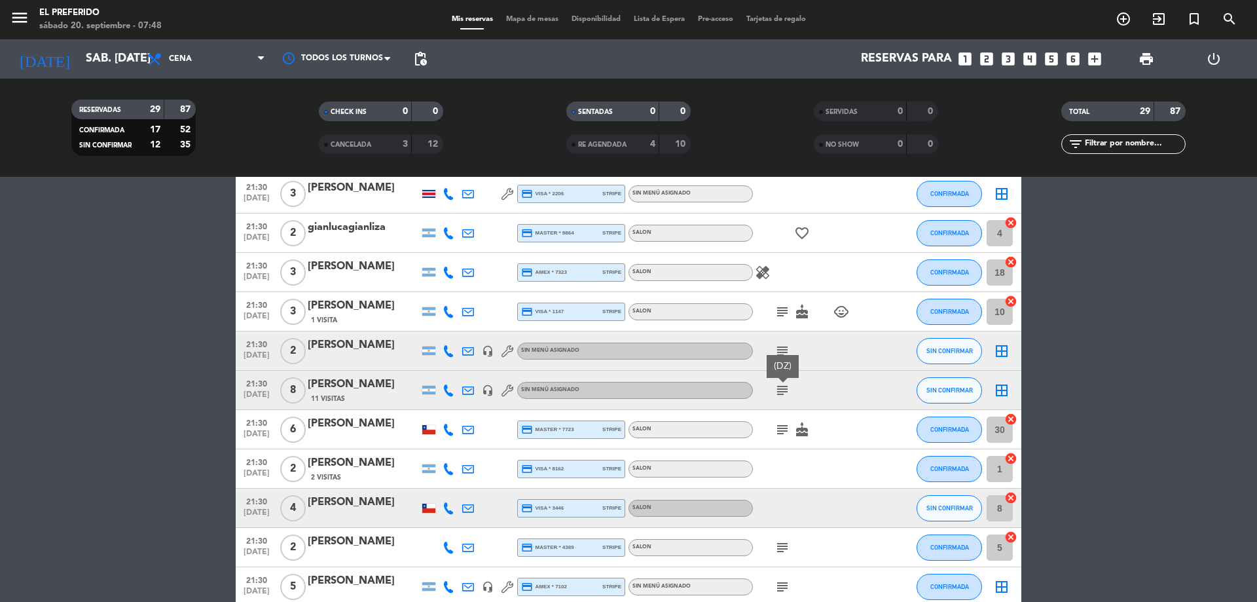
click at [782, 437] on icon "subject" at bounding box center [782, 430] width 16 height 16
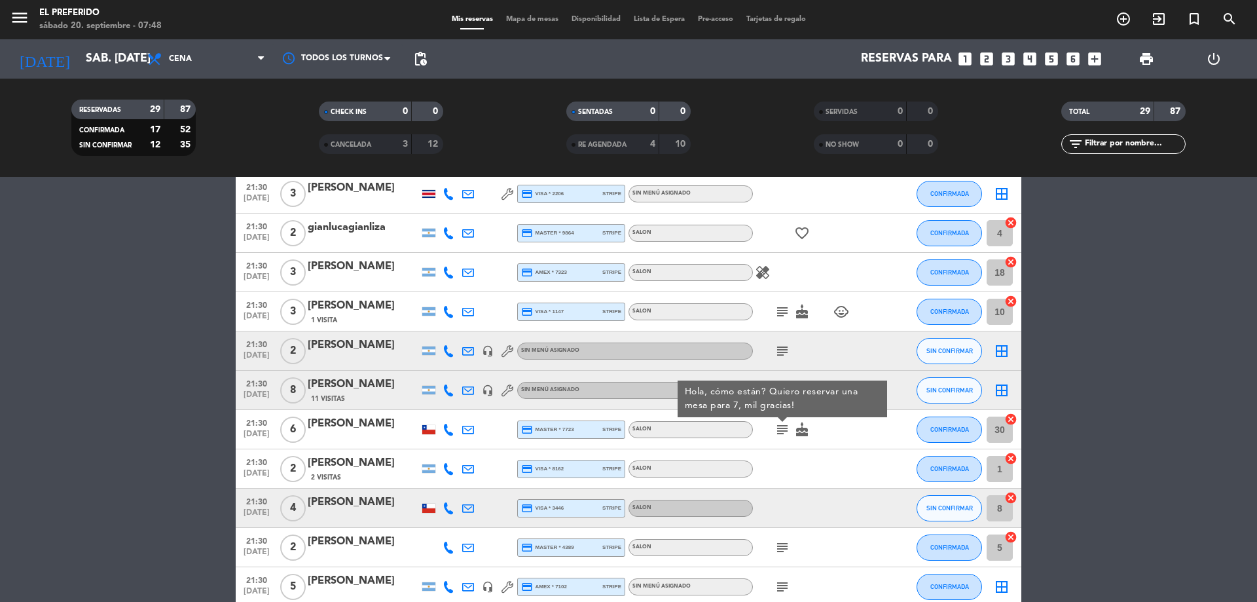
scroll to position [895, 0]
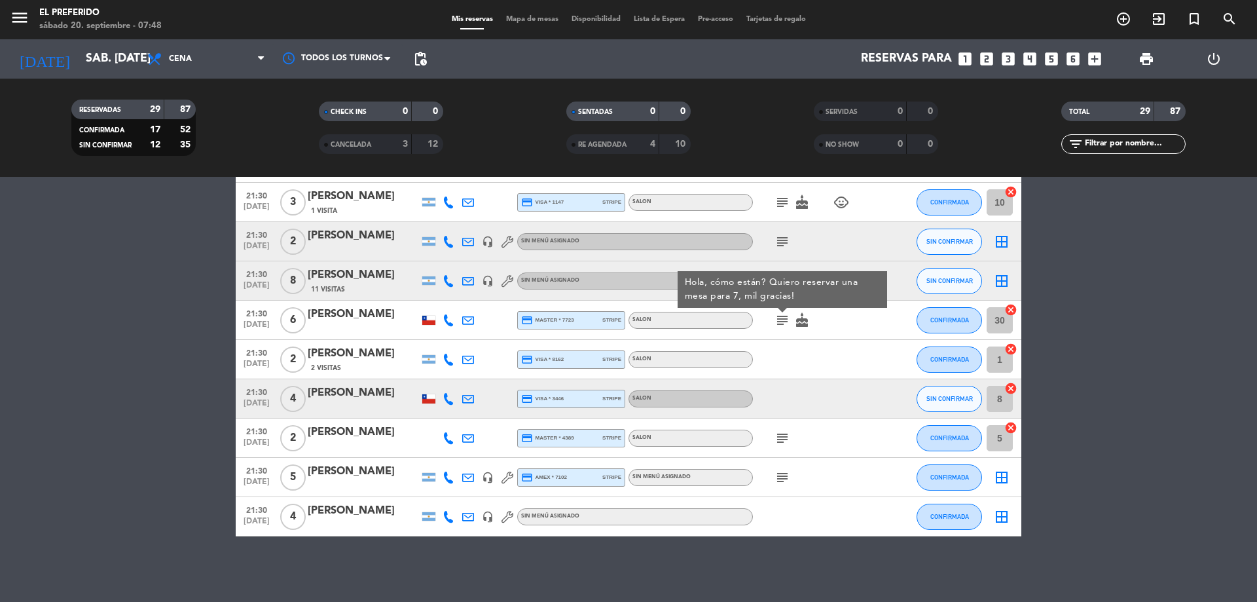
click at [782, 437] on icon "subject" at bounding box center [782, 438] width 16 height 16
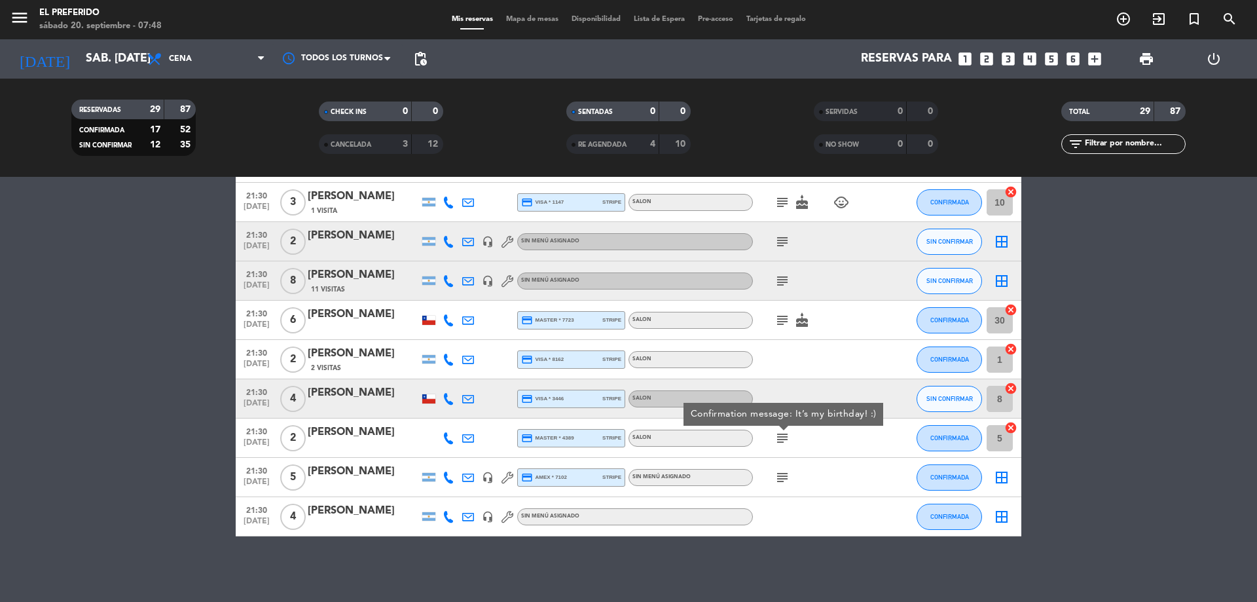
click at [782, 465] on div "subject" at bounding box center [812, 477] width 118 height 39
click at [783, 475] on icon "subject" at bounding box center [782, 477] width 16 height 16
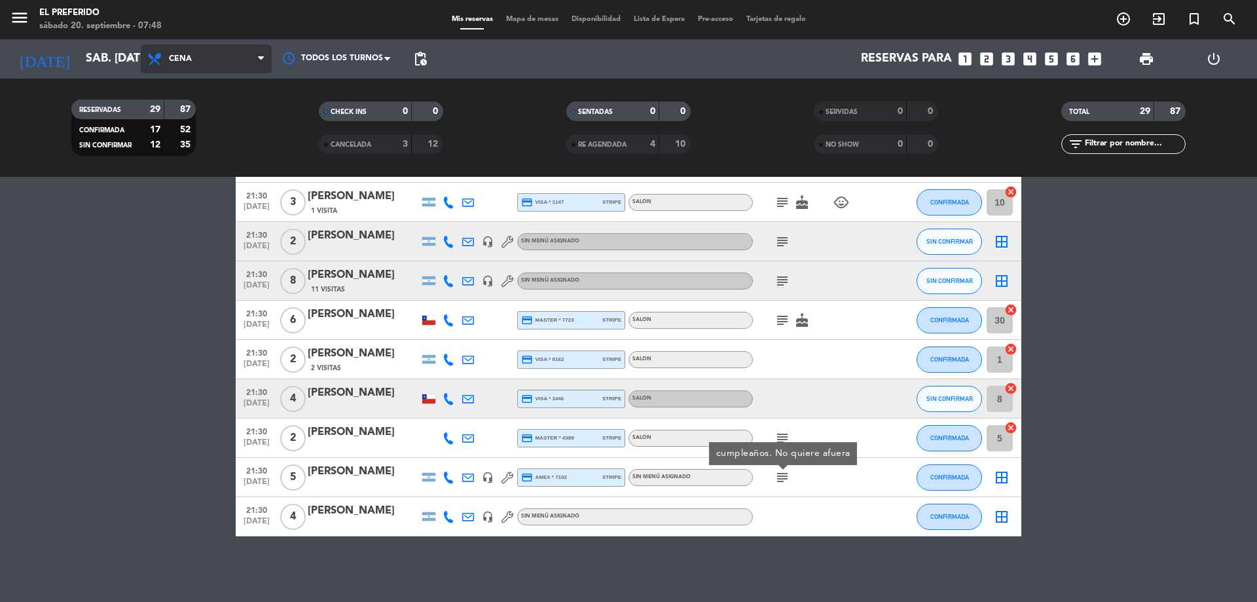
drag, startPoint x: 220, startPoint y: 66, endPoint x: 219, endPoint y: 73, distance: 7.3
click at [219, 66] on span "Cena" at bounding box center [206, 59] width 131 height 29
click at [222, 118] on div "menu El Preferido sábado 20. septiembre - 07:48 Mis reservas Mapa de mesas Disp…" at bounding box center [628, 88] width 1257 height 177
